Goal: Transaction & Acquisition: Purchase product/service

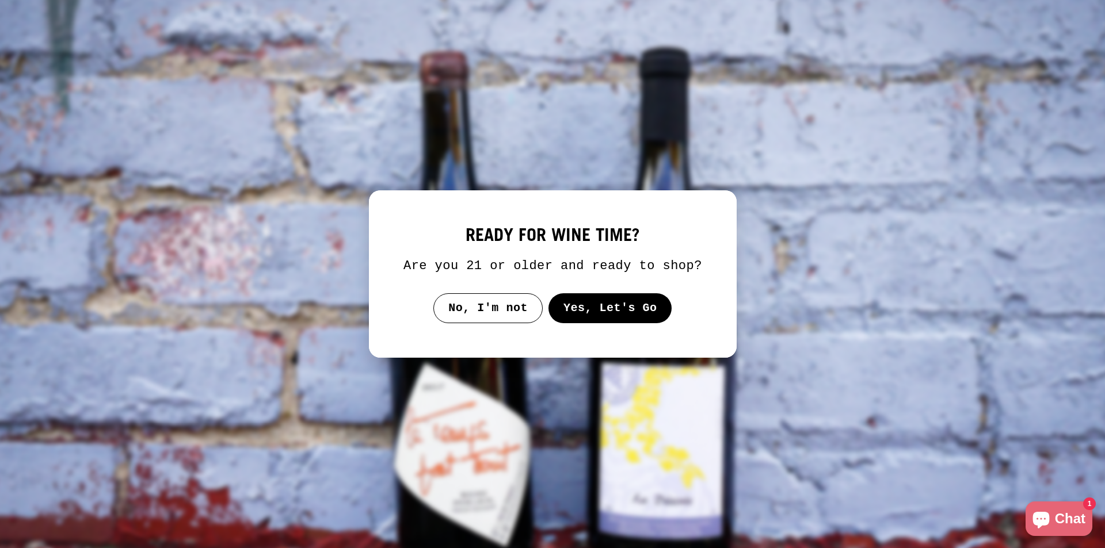
click at [611, 308] on button "Yes, Let's Go" at bounding box center [610, 308] width 124 height 30
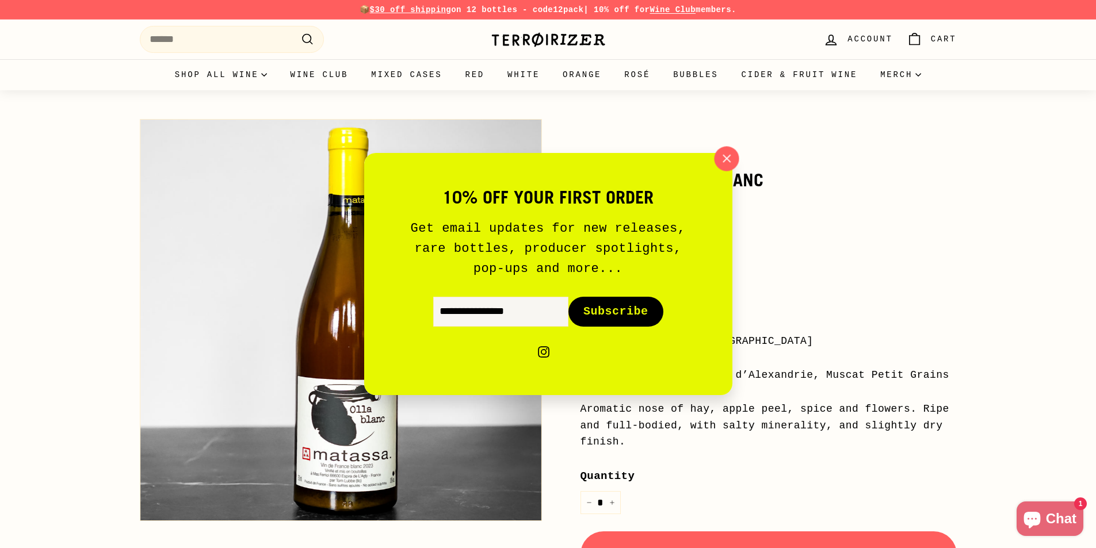
click at [724, 158] on icon "button" at bounding box center [726, 158] width 17 height 17
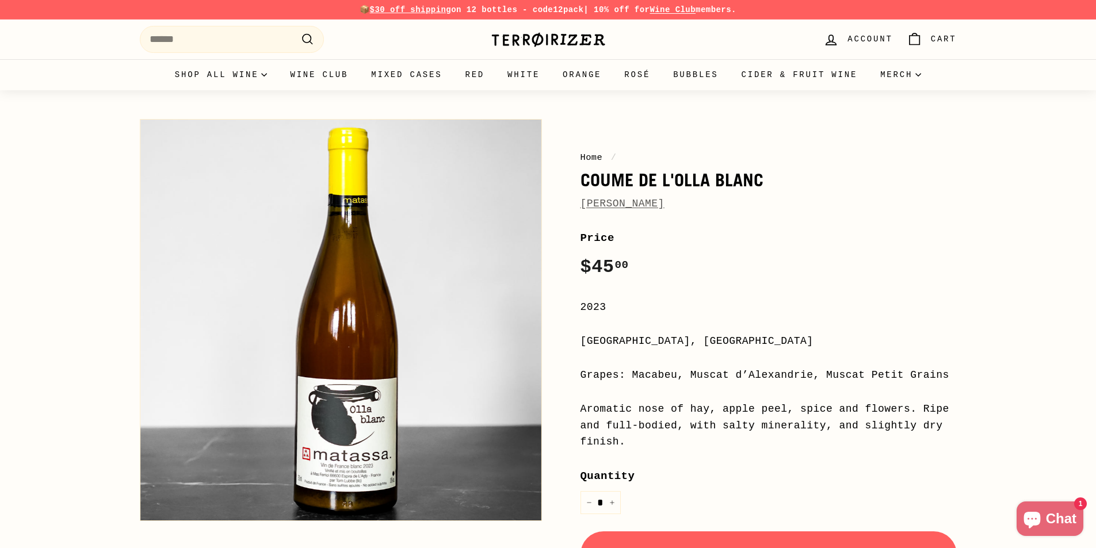
click at [590, 198] on link "Matassa" at bounding box center [623, 204] width 84 height 12
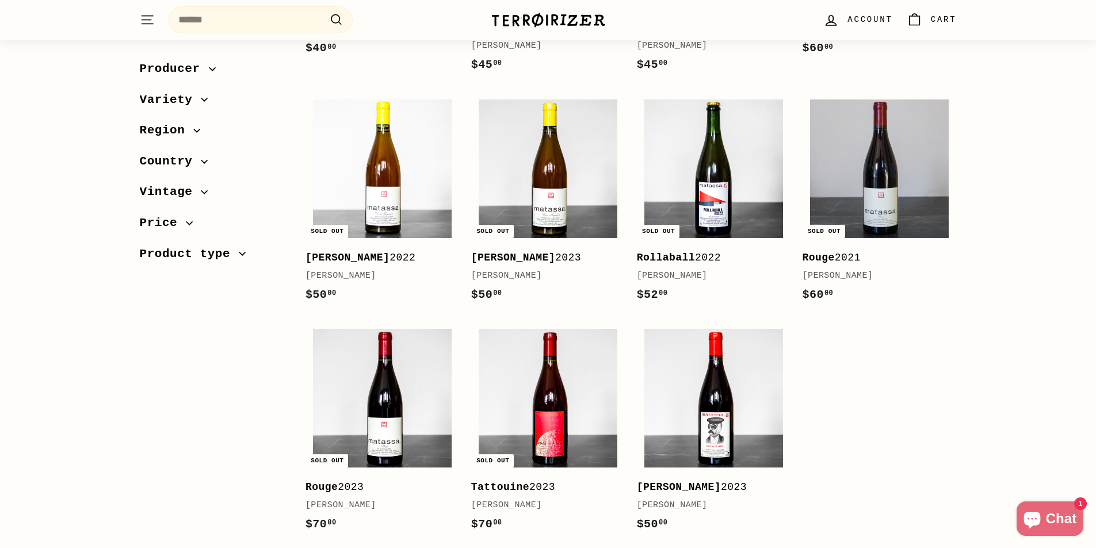
scroll to position [633, 0]
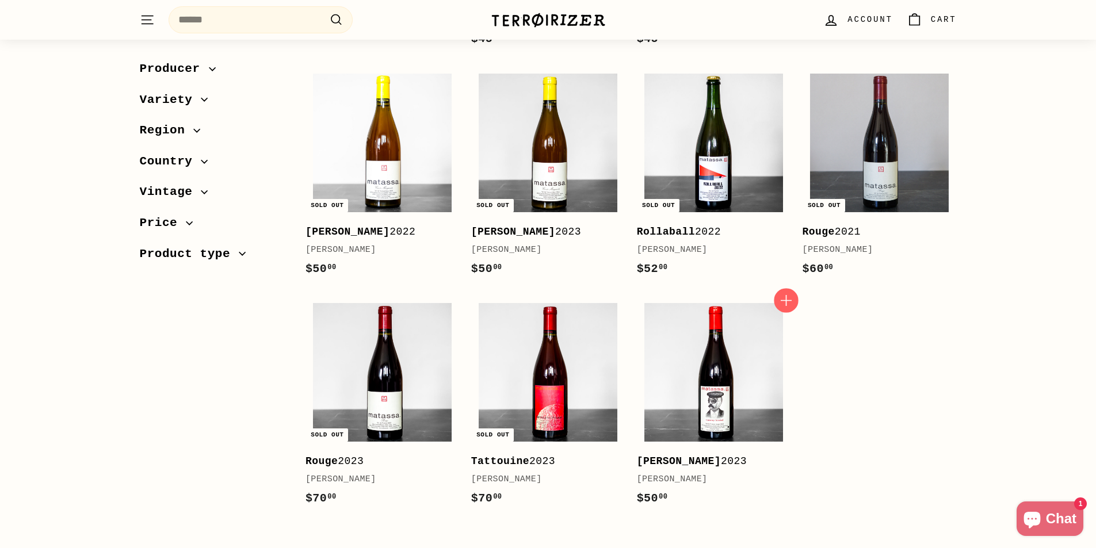
click at [786, 300] on icon "button" at bounding box center [786, 300] width 11 height 11
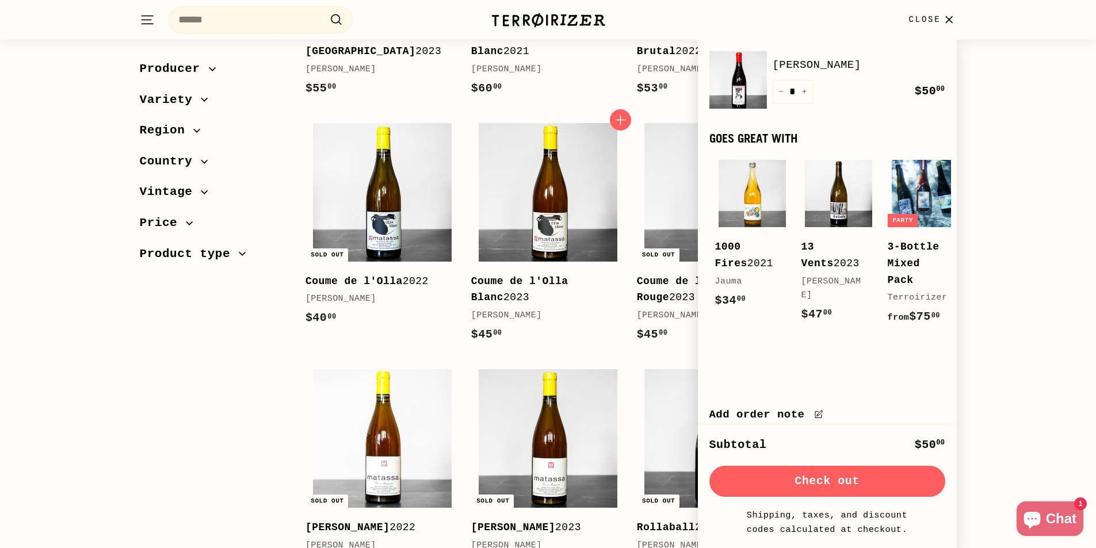
scroll to position [288, 0]
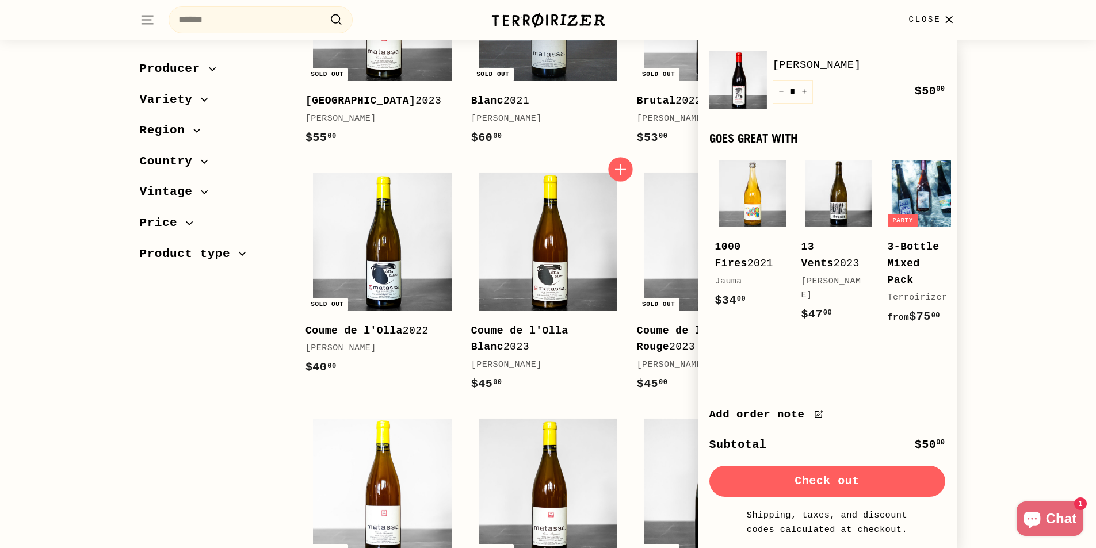
click at [624, 173] on icon "button" at bounding box center [620, 169] width 15 height 15
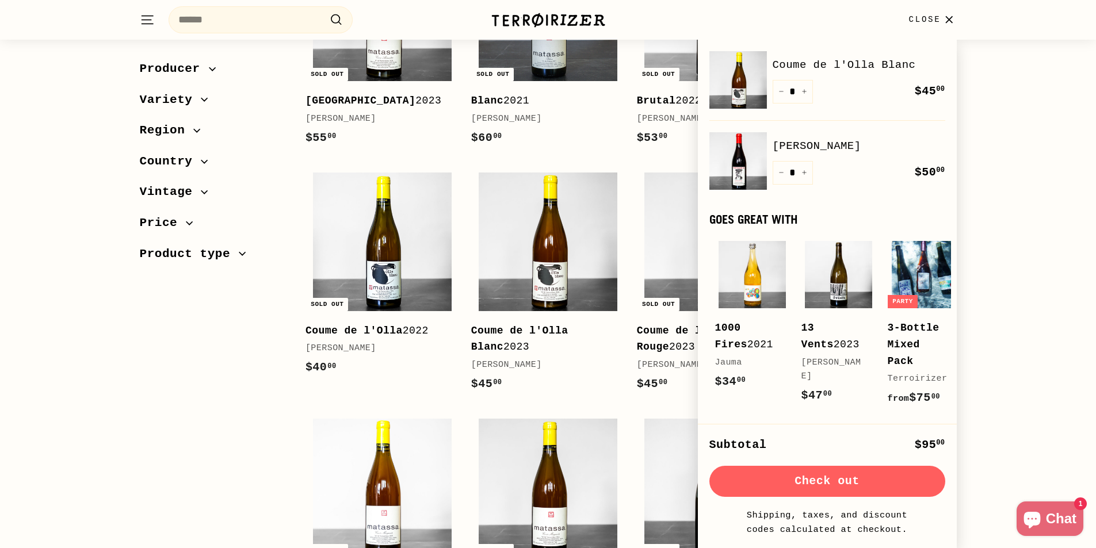
click at [947, 20] on icon "button" at bounding box center [949, 20] width 16 height 16
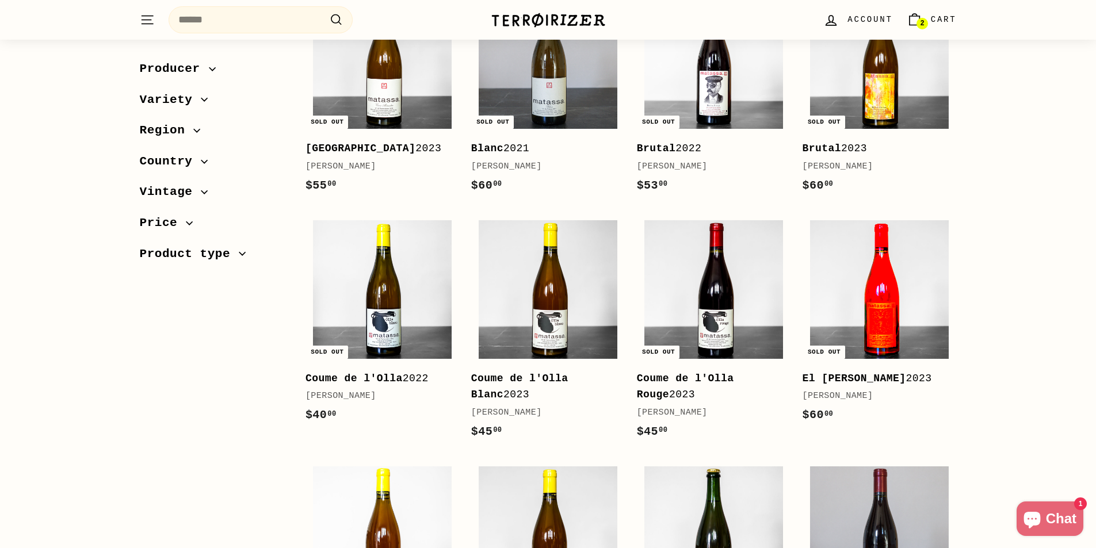
scroll to position [58, 0]
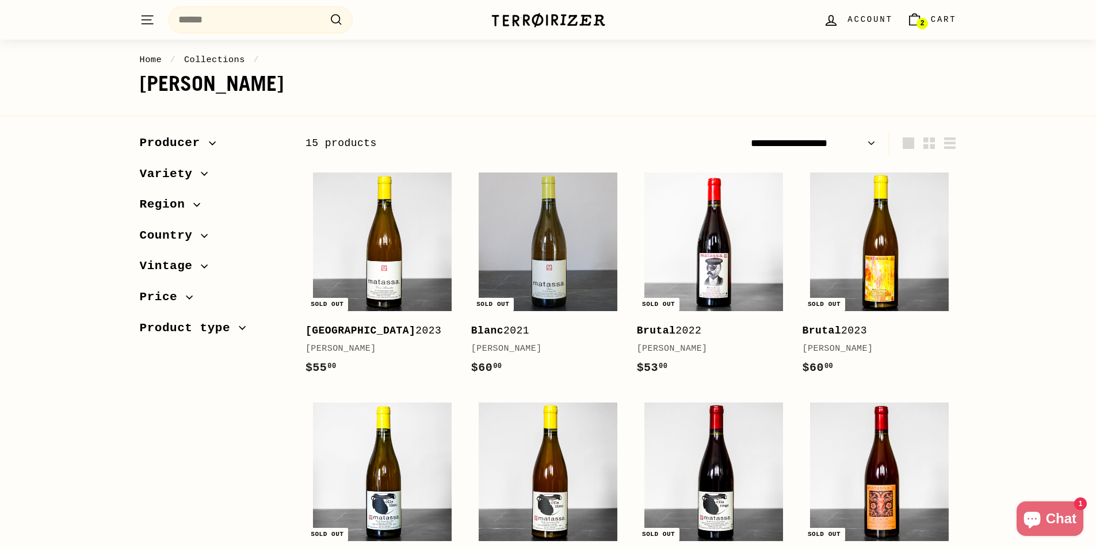
click at [197, 143] on span "Producer" at bounding box center [174, 143] width 69 height 20
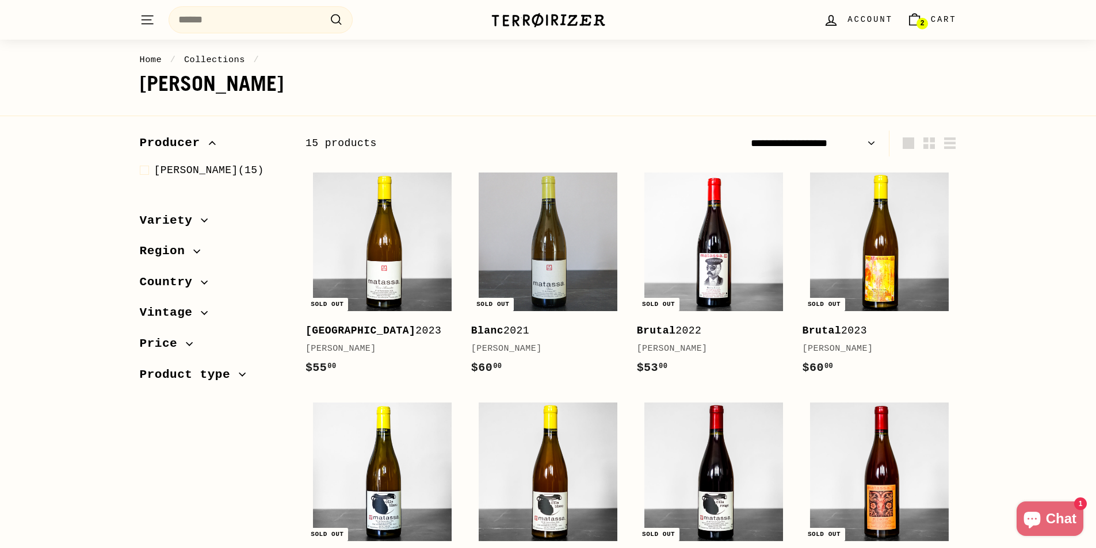
click at [197, 143] on span "Producer" at bounding box center [174, 143] width 69 height 20
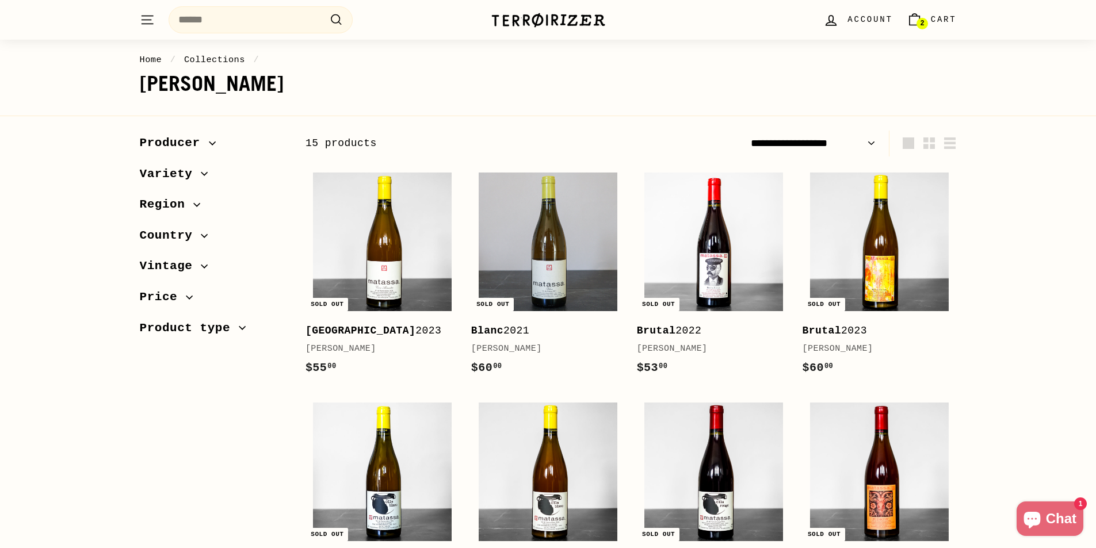
click at [556, 19] on img at bounding box center [548, 20] width 115 height 16
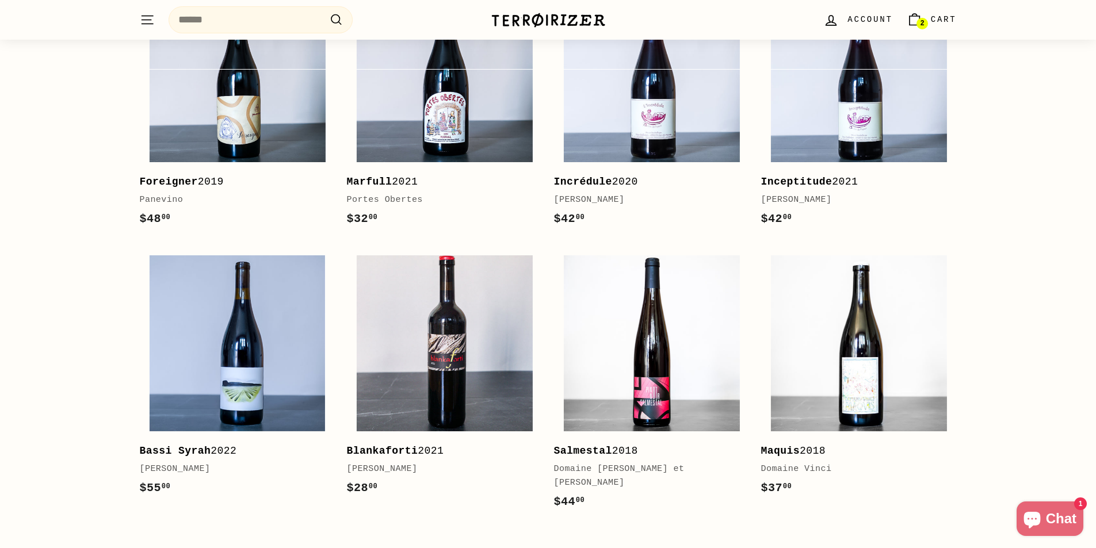
scroll to position [2187, 0]
